Goal: Task Accomplishment & Management: Use online tool/utility

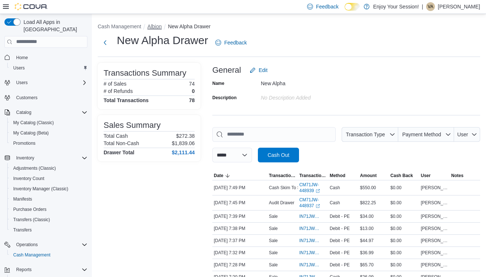
click at [158, 28] on button "Albion" at bounding box center [154, 26] width 14 height 6
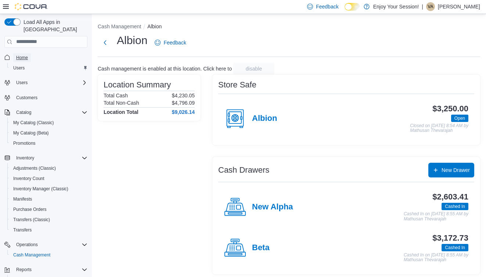
click at [18, 55] on span "Home" at bounding box center [22, 58] width 12 height 6
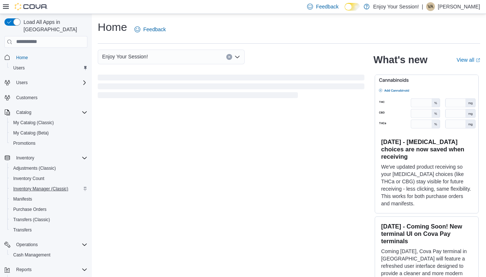
scroll to position [34, 0]
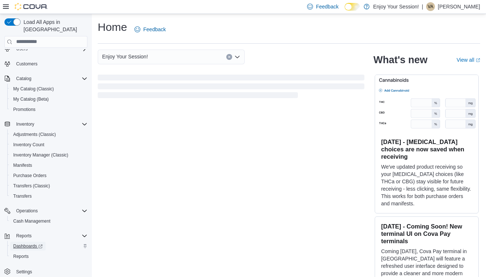
click at [23, 243] on span "Dashboards" at bounding box center [27, 246] width 29 height 6
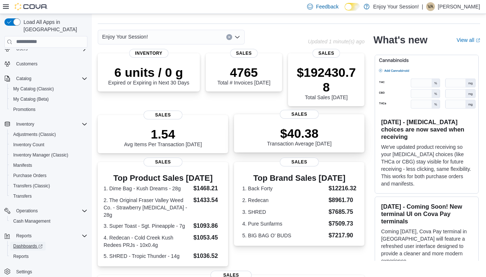
scroll to position [0, 0]
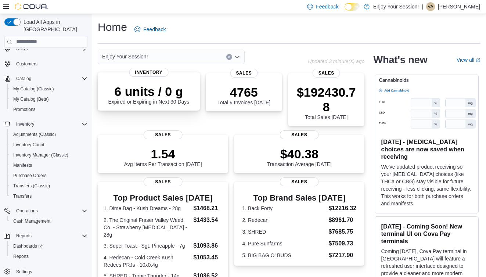
click at [121, 103] on div "6 units / 0 g Expired or Expiring in Next 30 Days" at bounding box center [148, 94] width 81 height 21
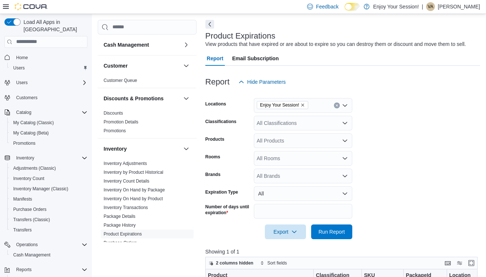
scroll to position [34, 0]
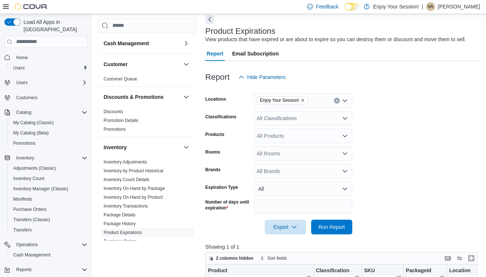
click at [345, 118] on icon "Open list of options" at bounding box center [344, 118] width 4 height 2
click at [364, 113] on form "Locations Enjoy Your Session! Classifications All Classifications Products All …" at bounding box center [342, 159] width 275 height 150
click at [346, 134] on icon "Open list of options" at bounding box center [344, 135] width 4 height 2
click at [379, 108] on form "Locations Enjoy Your Session! Classifications All Classifications Products All …" at bounding box center [342, 159] width 275 height 150
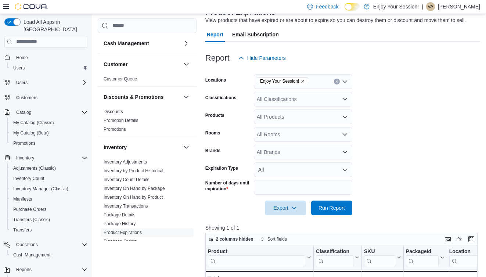
scroll to position [55, 0]
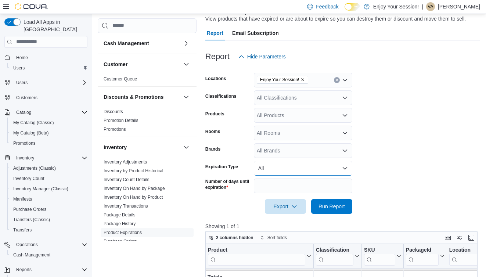
click at [347, 165] on button "All" at bounding box center [303, 168] width 98 height 15
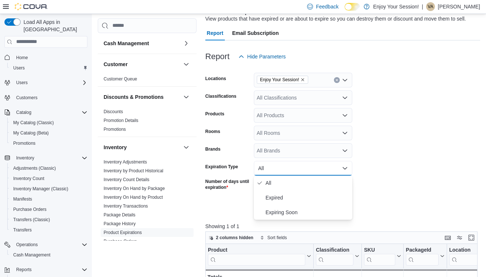
click at [375, 144] on form "Locations Enjoy Your Session! Classifications All Classifications Products All …" at bounding box center [342, 139] width 275 height 150
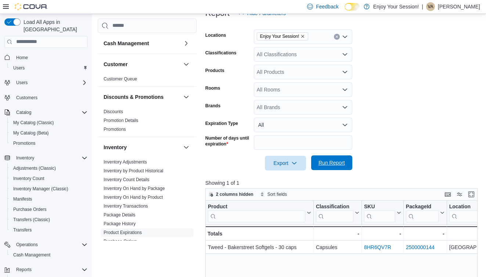
scroll to position [101, 0]
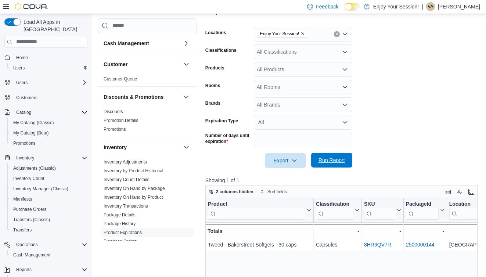
click at [325, 160] on span "Run Report" at bounding box center [331, 159] width 26 height 7
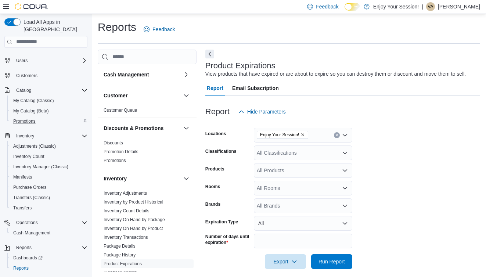
scroll to position [34, 0]
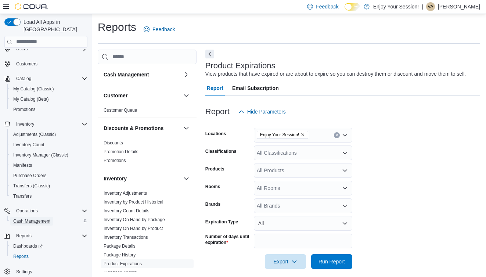
click at [24, 218] on span "Cash Management" at bounding box center [31, 221] width 37 height 6
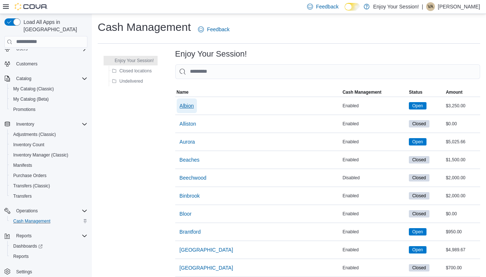
click at [186, 106] on span "Albion" at bounding box center [186, 105] width 14 height 7
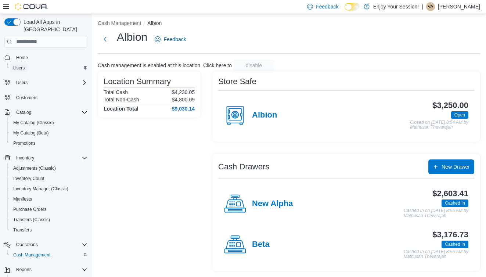
click at [22, 65] on span "Users" at bounding box center [18, 68] width 11 height 6
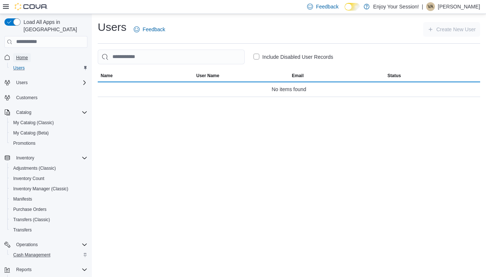
click at [25, 55] on span "Home" at bounding box center [22, 58] width 12 height 6
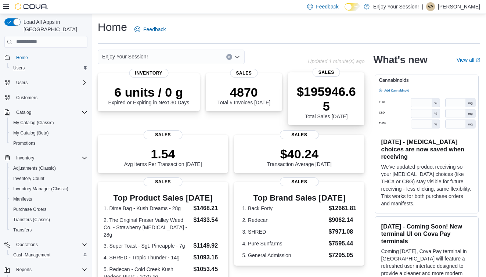
click at [313, 100] on p "$195946.65" at bounding box center [326, 98] width 65 height 29
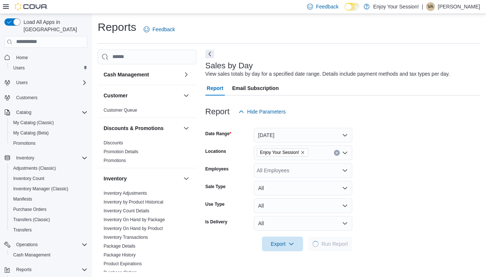
scroll to position [1, 0]
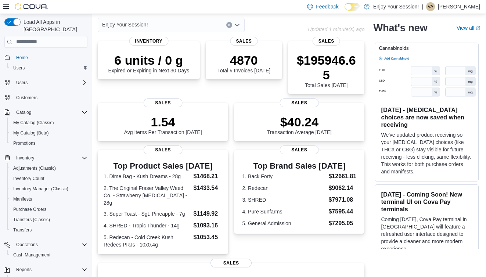
scroll to position [32, 0]
click at [329, 65] on p "$195946.65" at bounding box center [326, 66] width 65 height 29
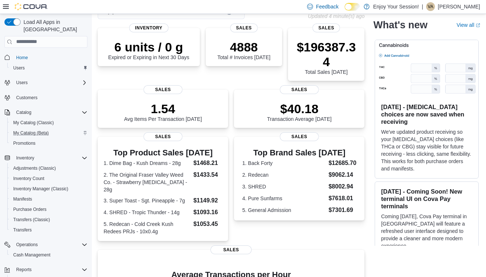
scroll to position [0, 0]
